Goal: Information Seeking & Learning: Learn about a topic

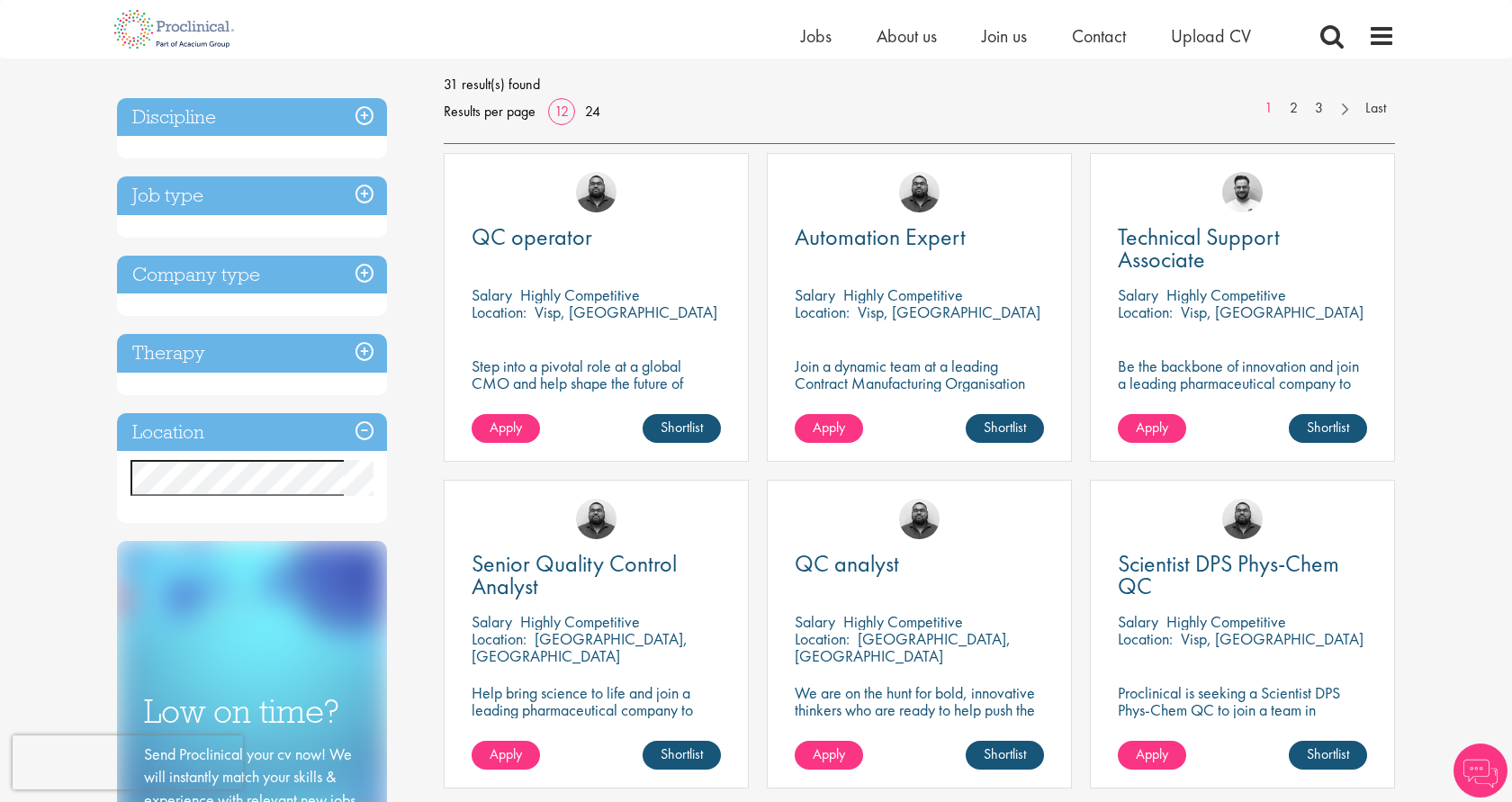
scroll to position [275, 0]
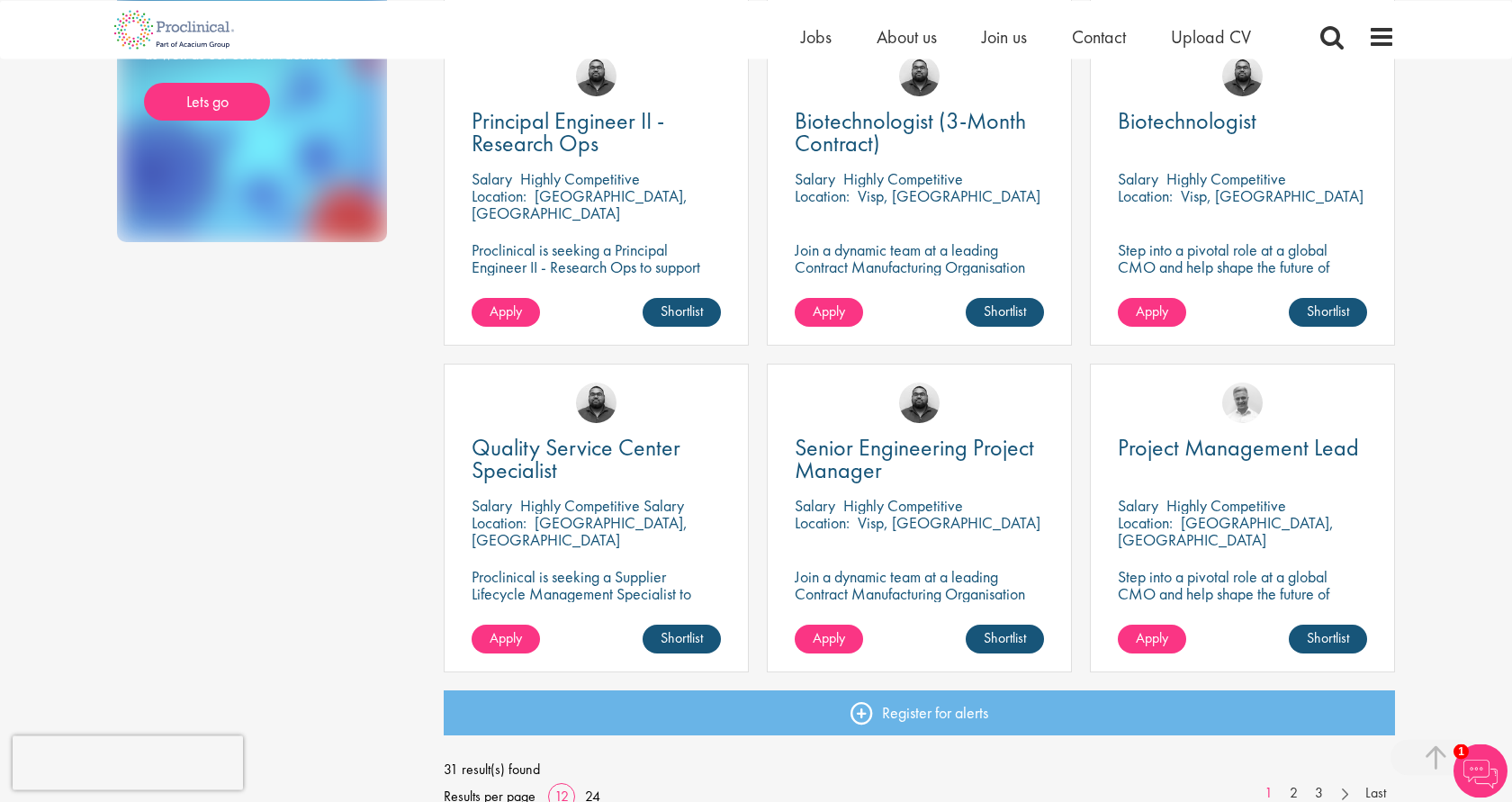
scroll to position [1102, 0]
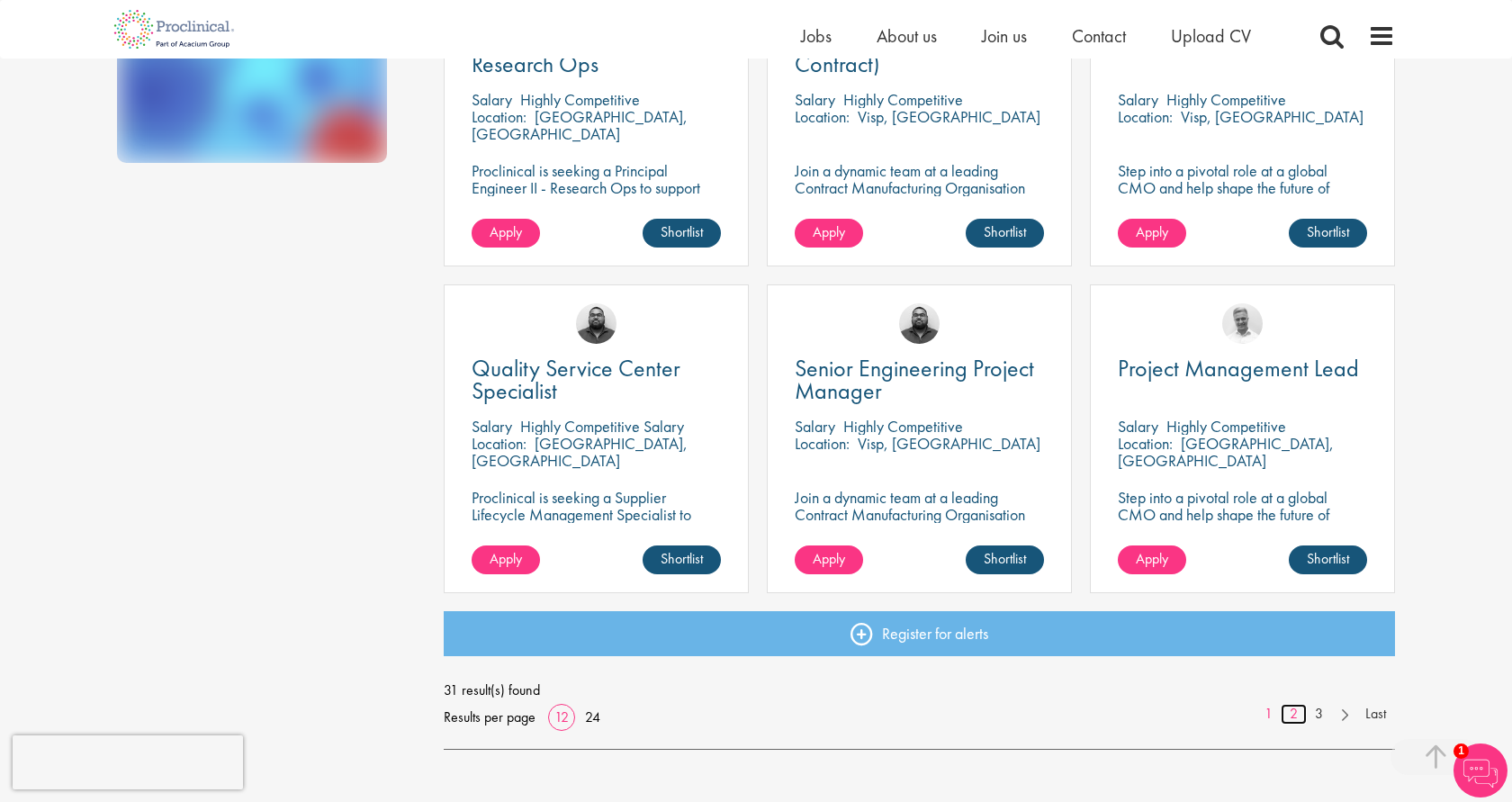
click at [1298, 710] on link "2" at bounding box center [1292, 715] width 26 height 21
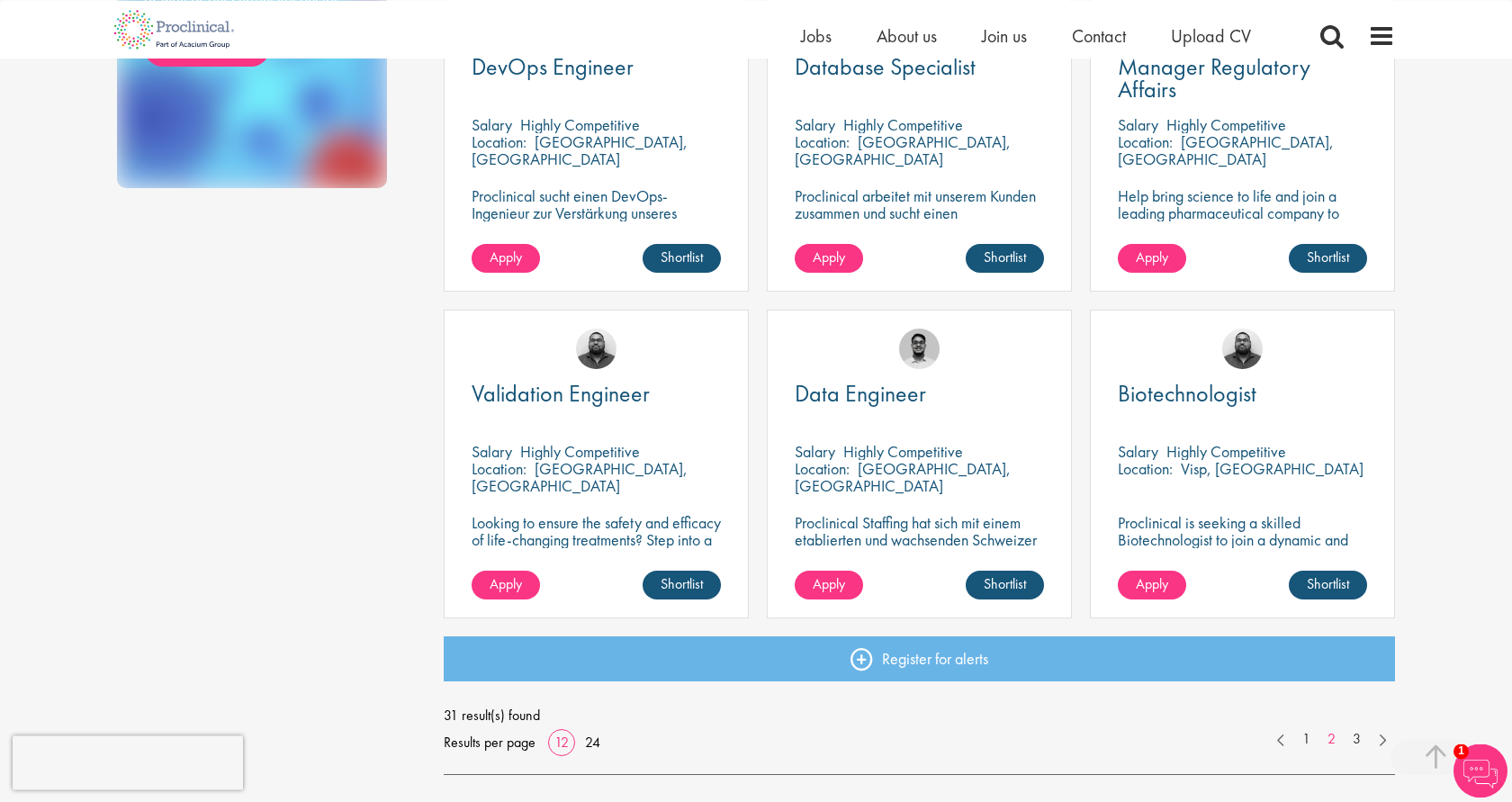
scroll to position [1102, 0]
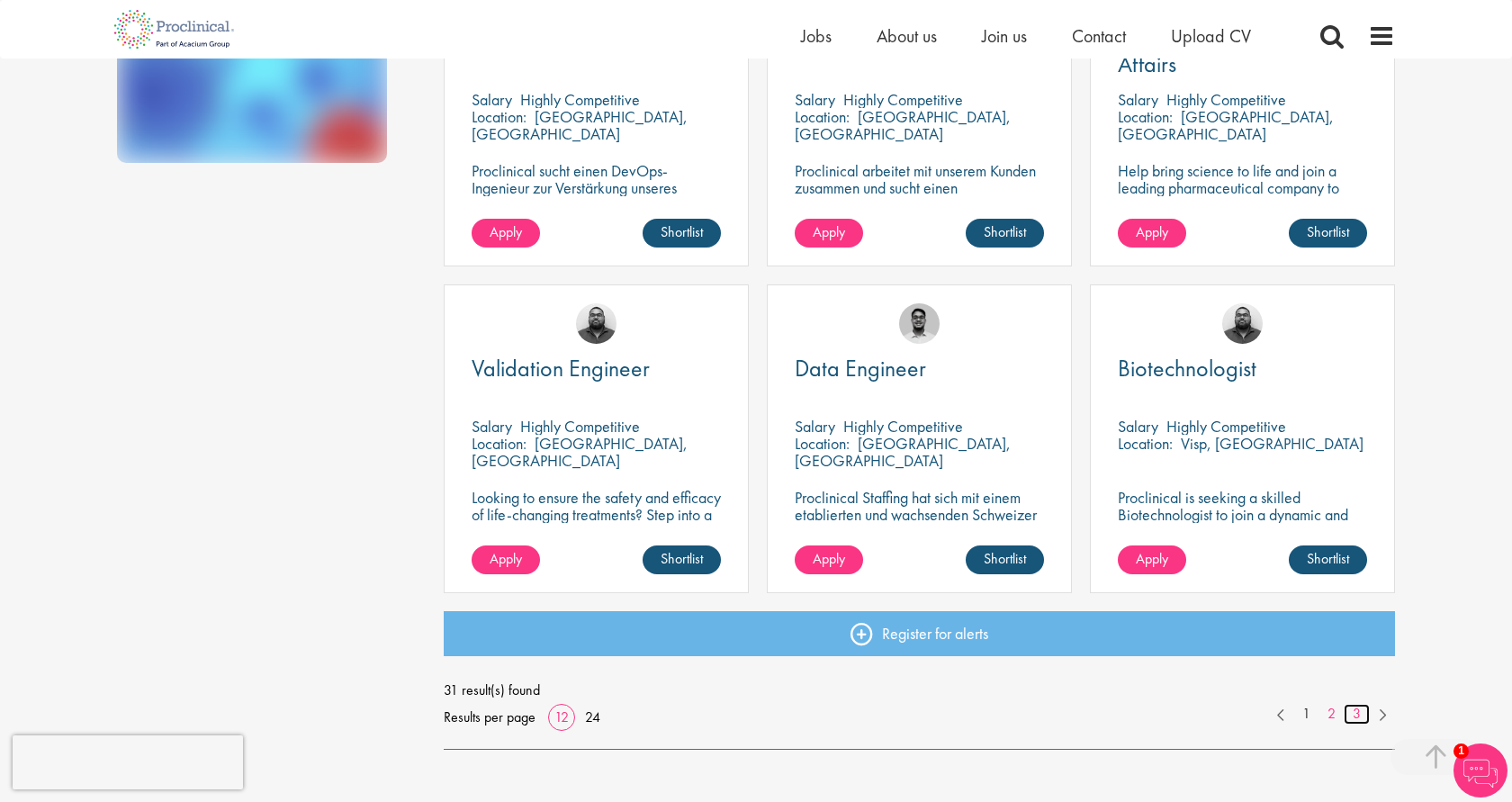
click at [1361, 716] on link "3" at bounding box center [1356, 715] width 26 height 21
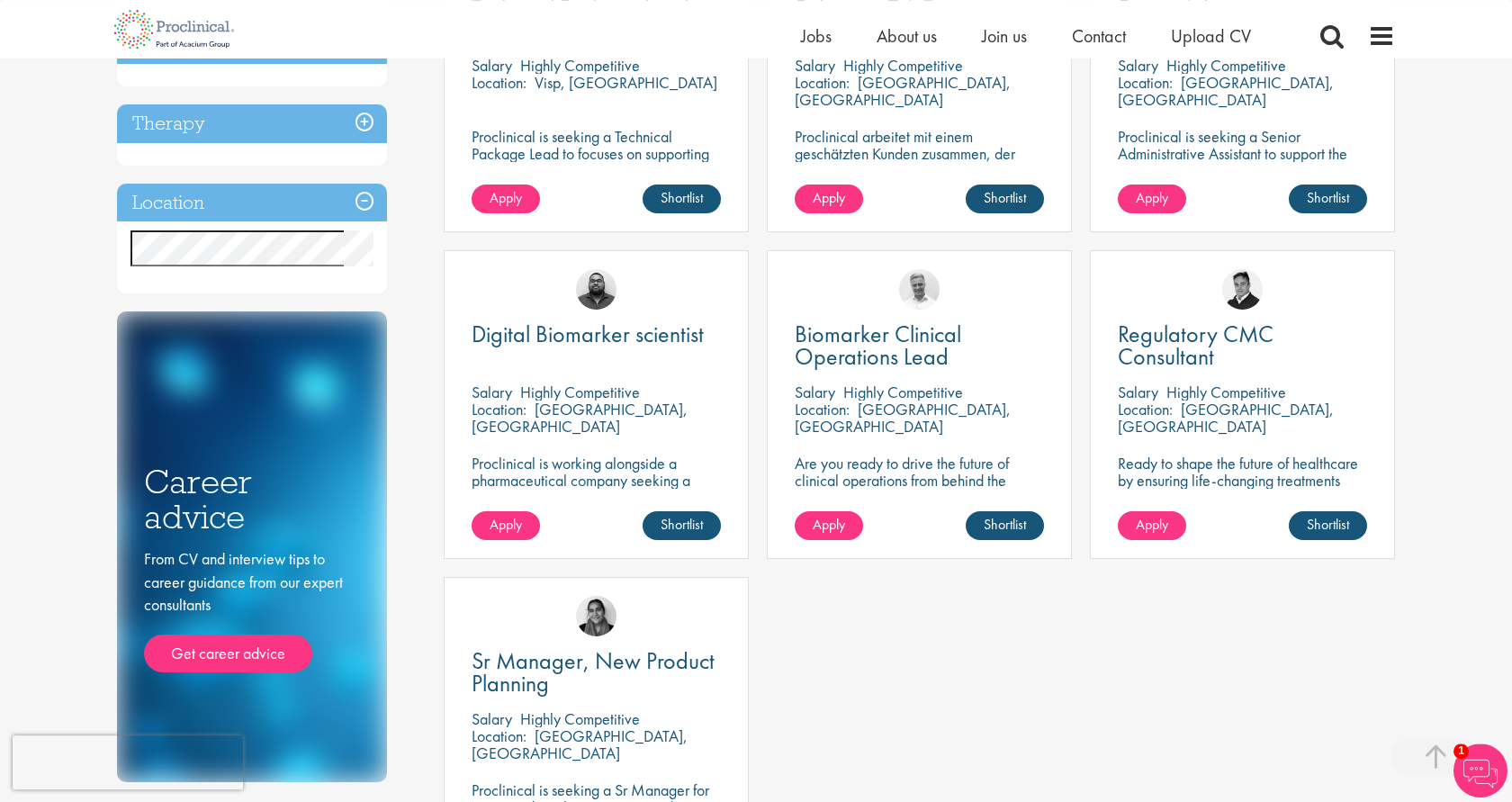
scroll to position [551, 0]
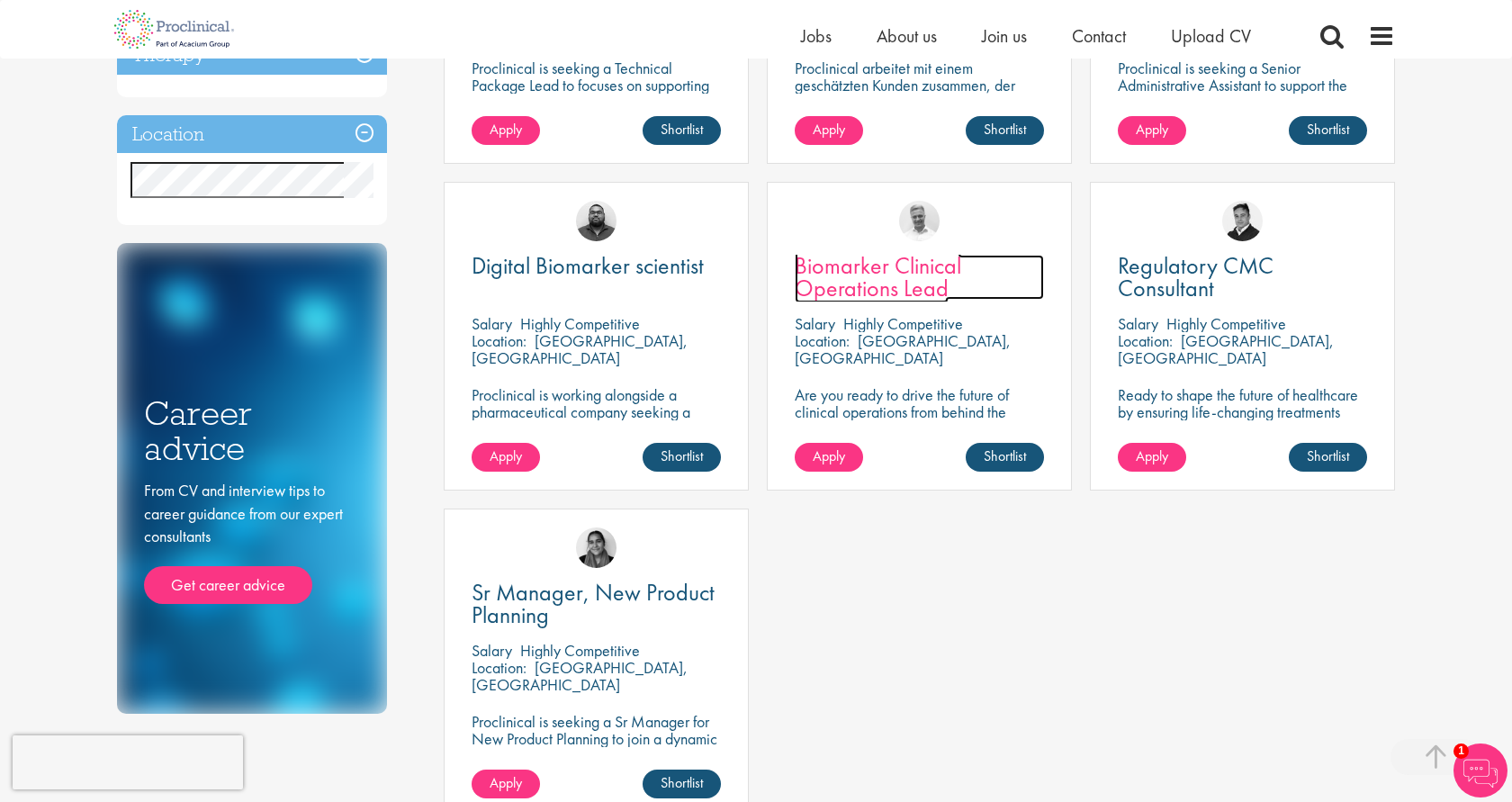
click at [852, 265] on span "Biomarker Clinical Operations Lead" at bounding box center [878, 276] width 167 height 53
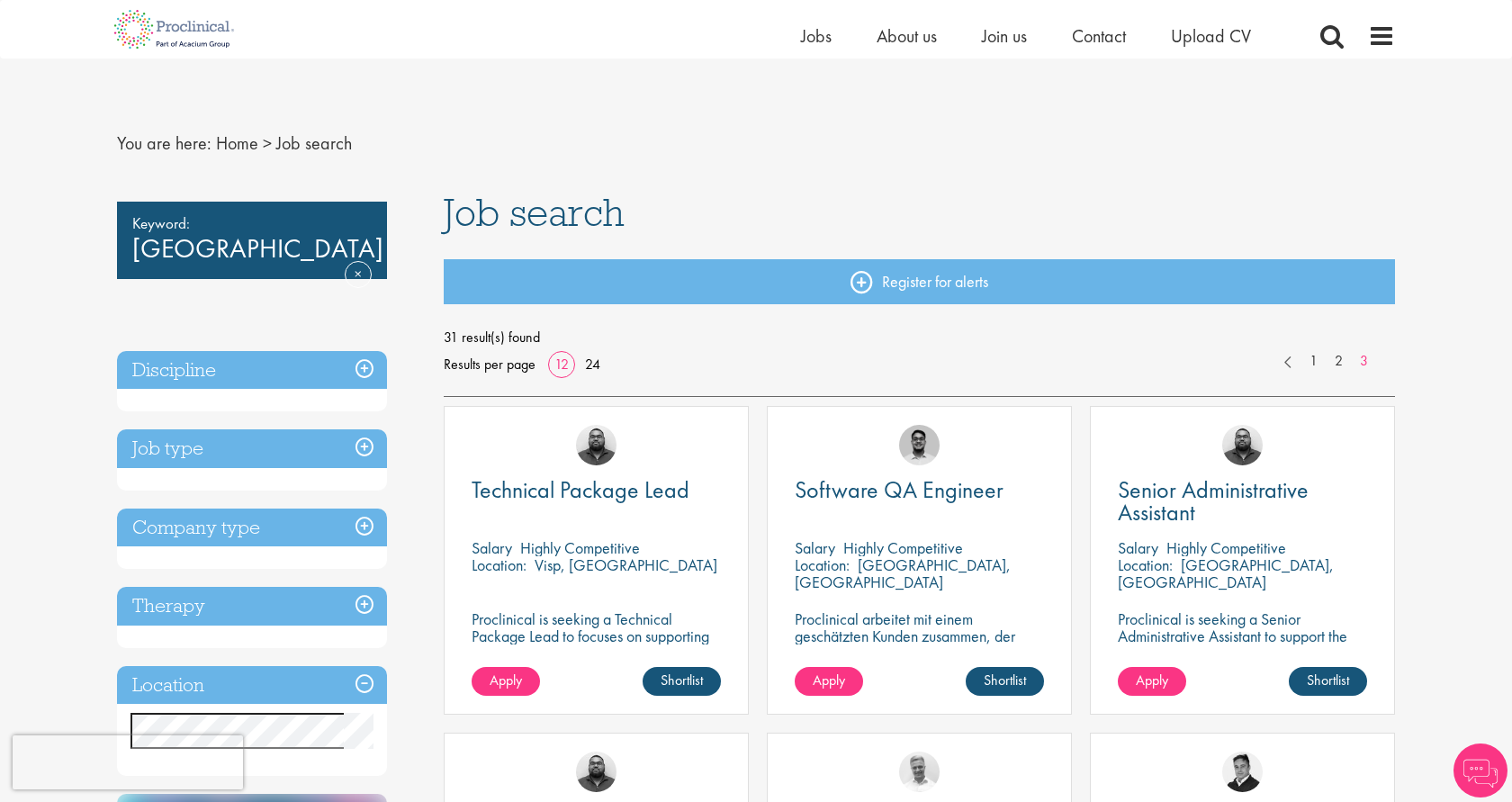
scroll to position [551, 0]
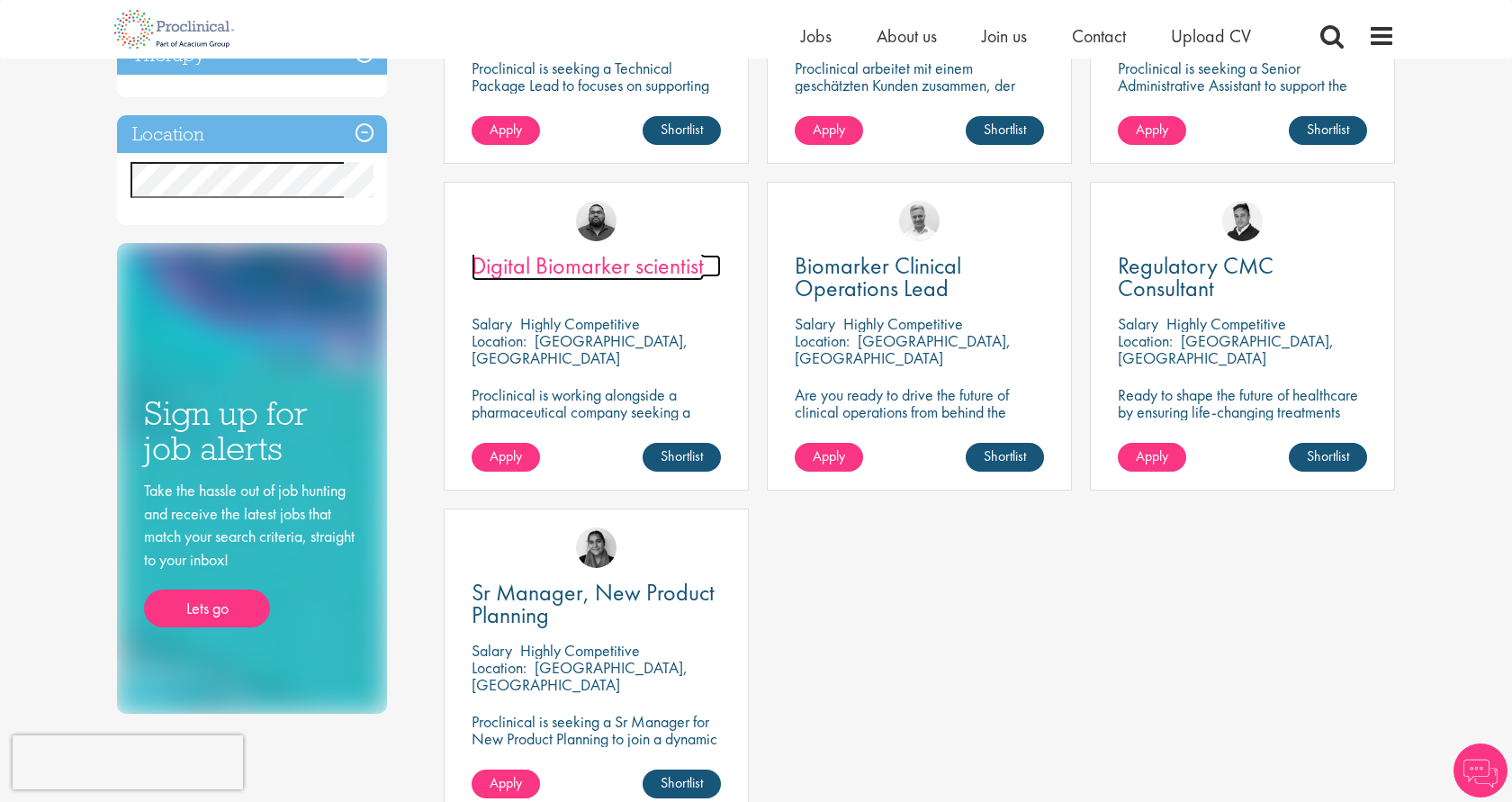
click at [546, 274] on span "Digital Biomarker scientist" at bounding box center [588, 266] width 232 height 31
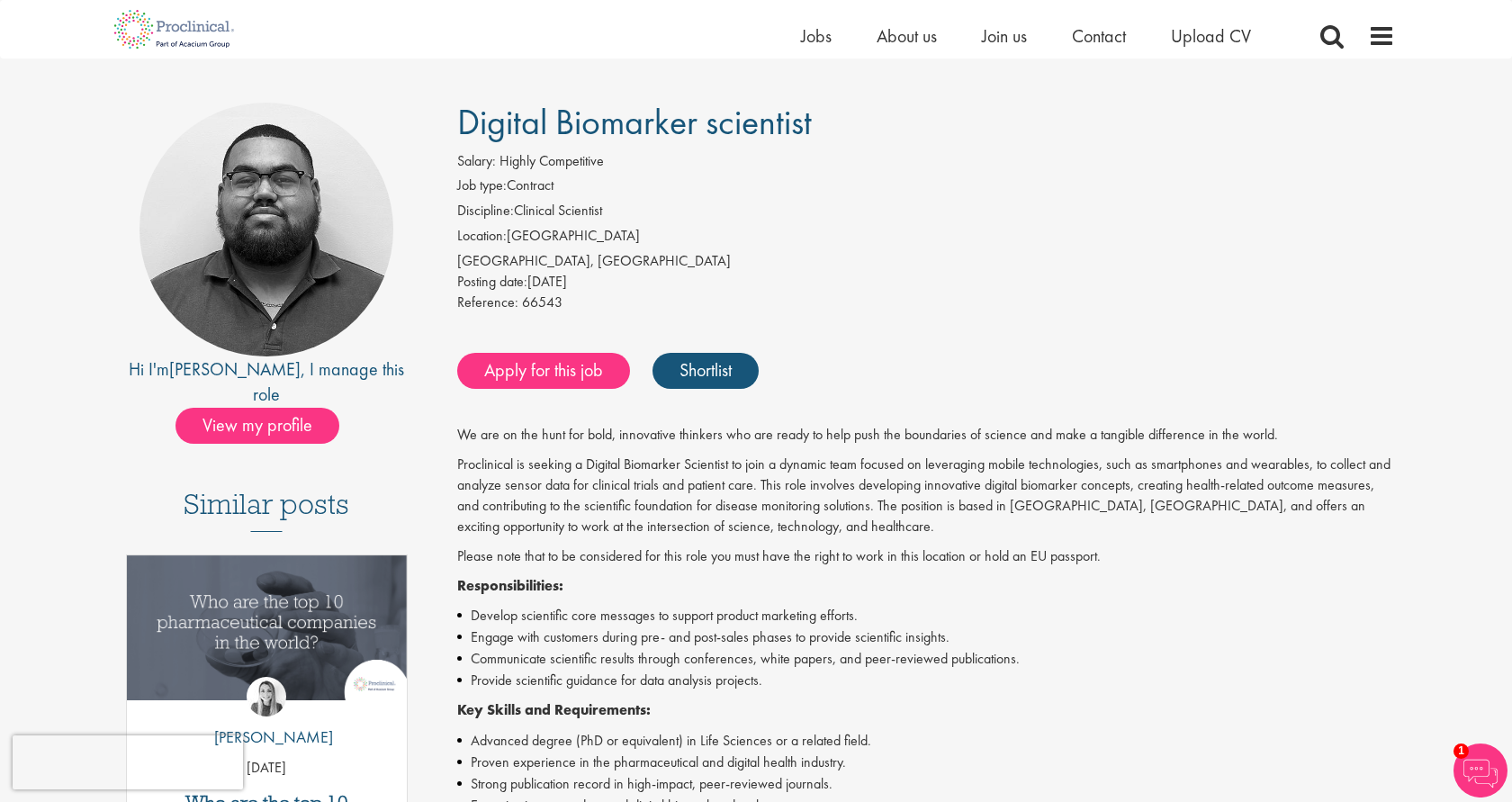
scroll to position [92, 0]
